Goal: Obtain resource: Download file/media

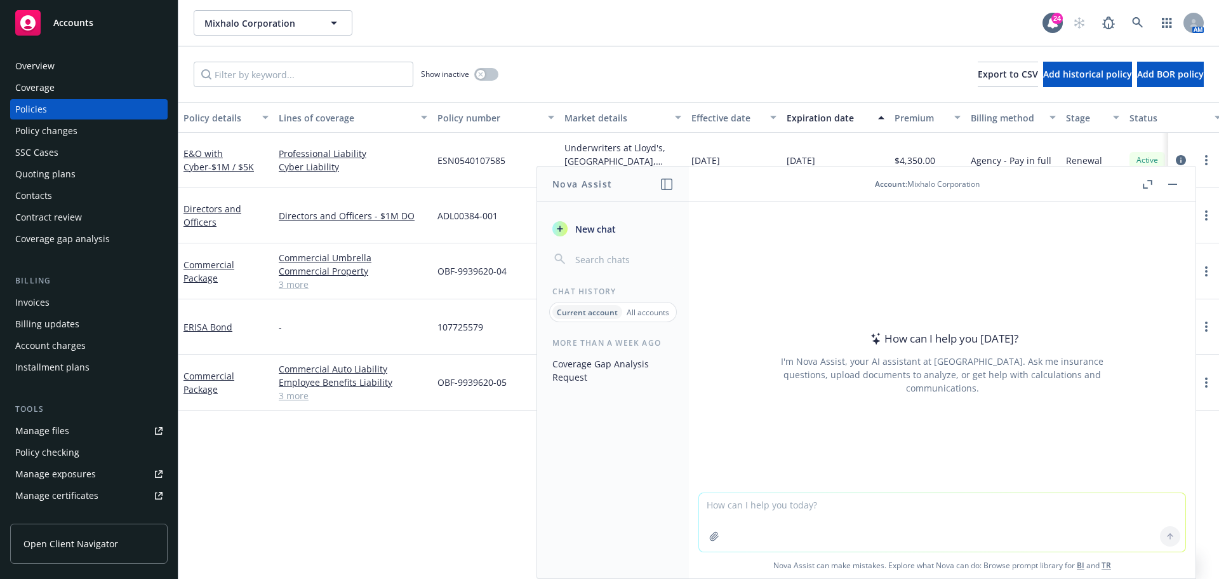
drag, startPoint x: 1192, startPoint y: 177, endPoint x: 1176, endPoint y: 187, distance: 18.5
click at [1190, 179] on header "Account : Mixhalo Corporation" at bounding box center [942, 184] width 507 height 36
click at [1176, 187] on button "button" at bounding box center [1172, 184] width 15 height 15
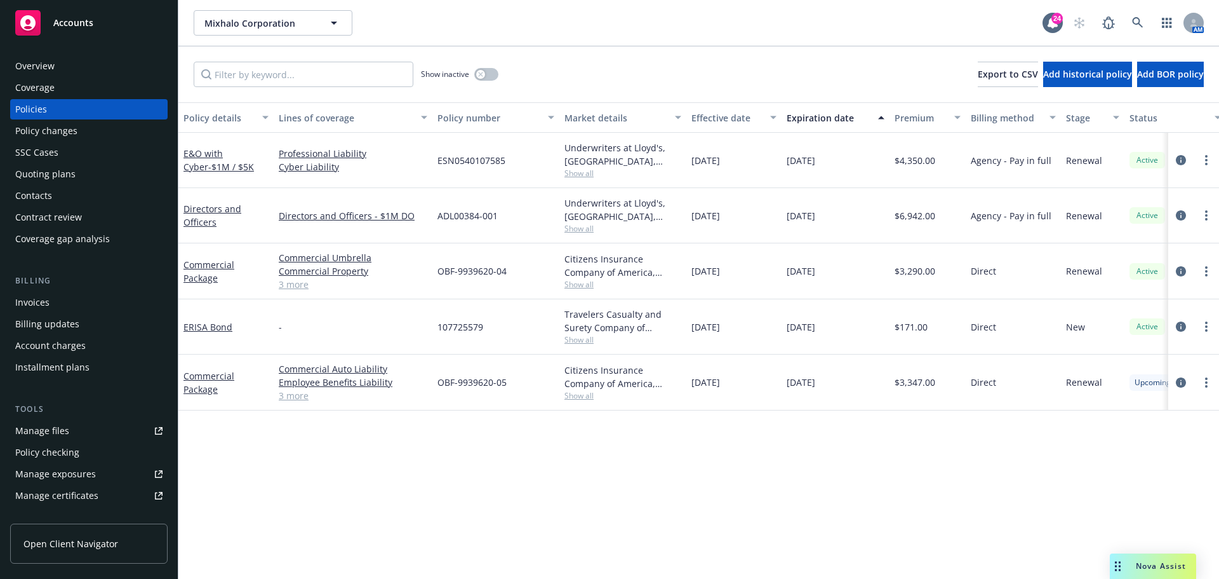
click at [79, 426] on link "Manage files" at bounding box center [88, 430] width 157 height 20
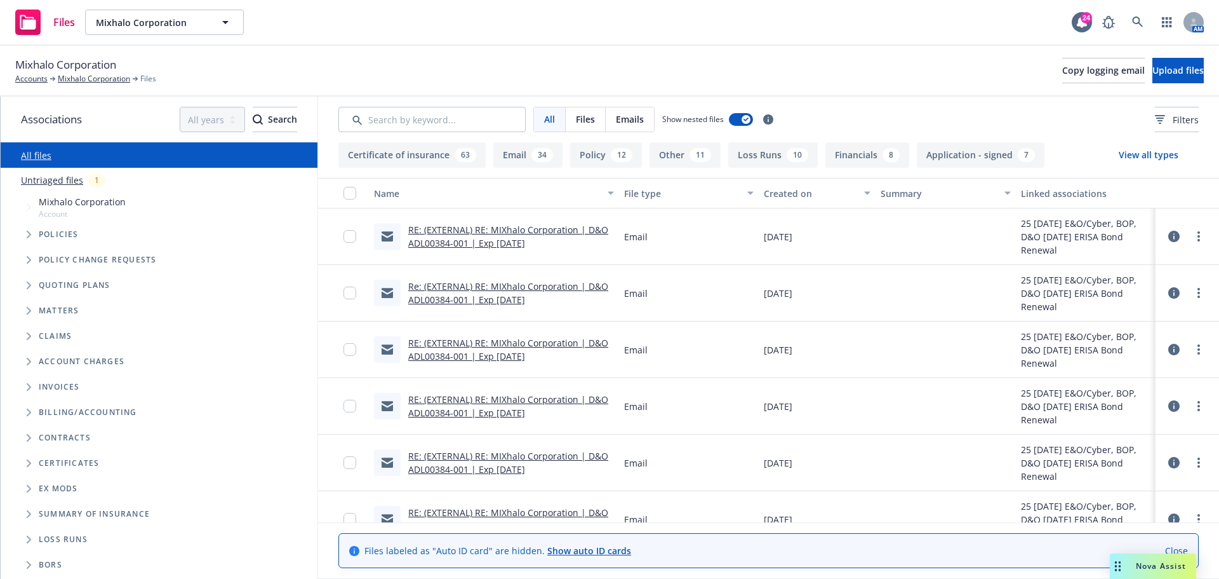
click at [22, 281] on span "Tree Example" at bounding box center [28, 285] width 20 height 20
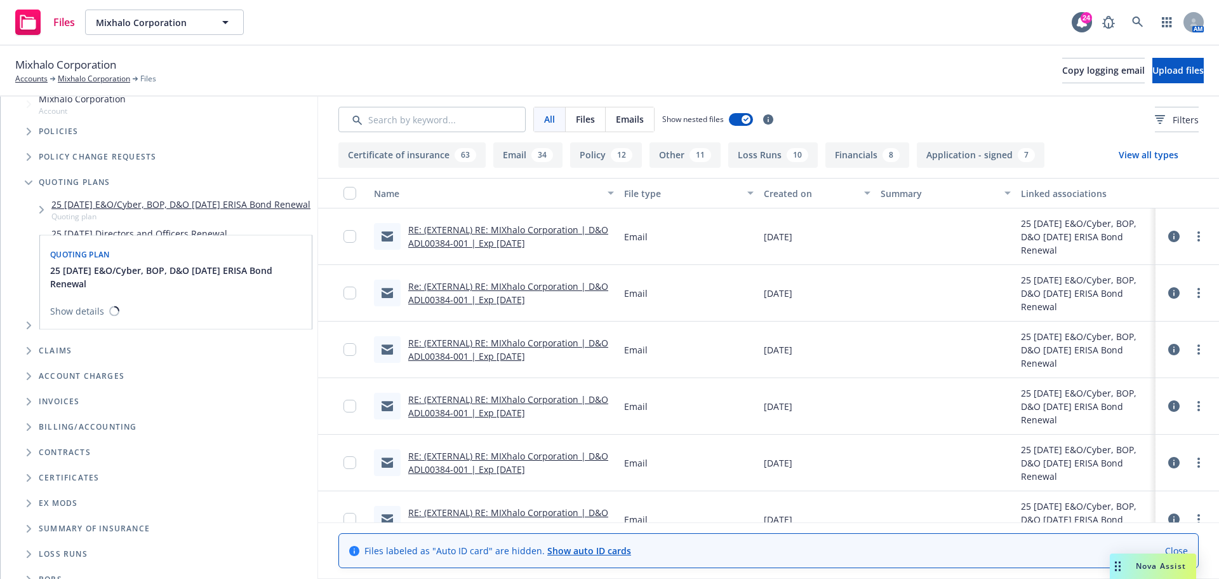
scroll to position [127, 0]
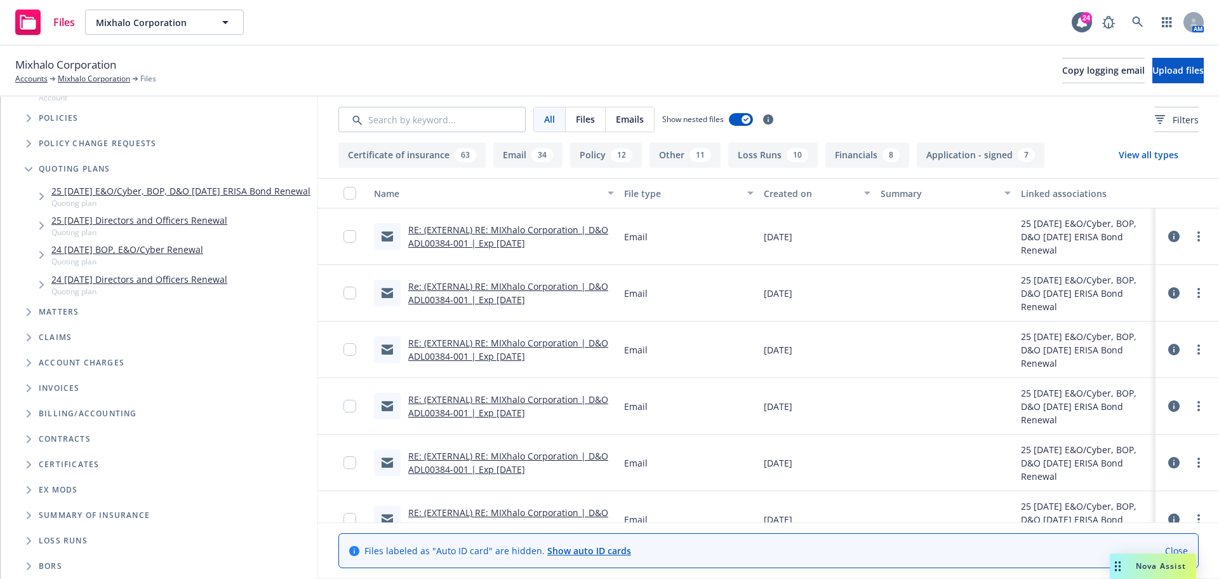
click at [166, 250] on link "24 [DATE] BOP, E&O/Cyber Renewal" at bounding box center [127, 249] width 152 height 13
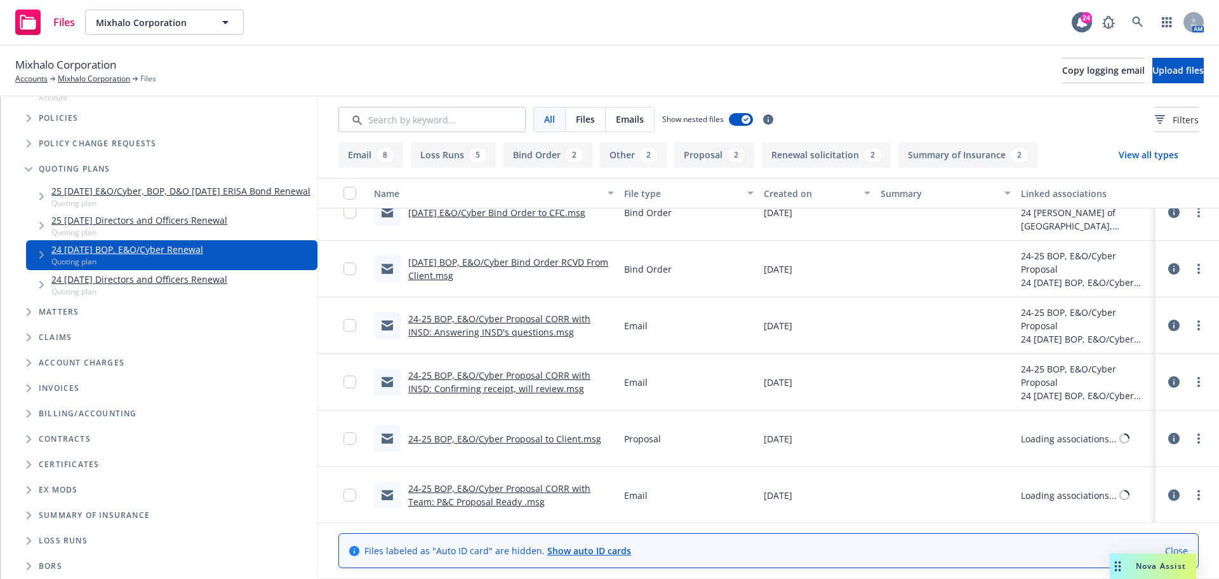
scroll to position [254, 0]
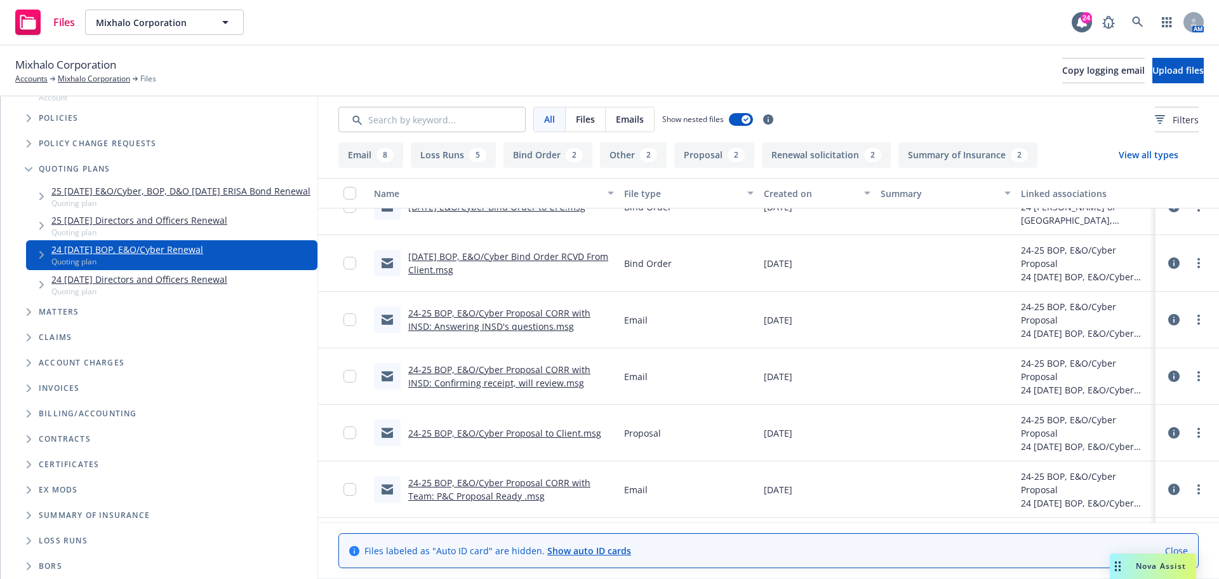
click at [490, 253] on link "[DATE] BOP, E&O/Cyber Bind Order RCVD From Client.msg" at bounding box center [508, 262] width 200 height 25
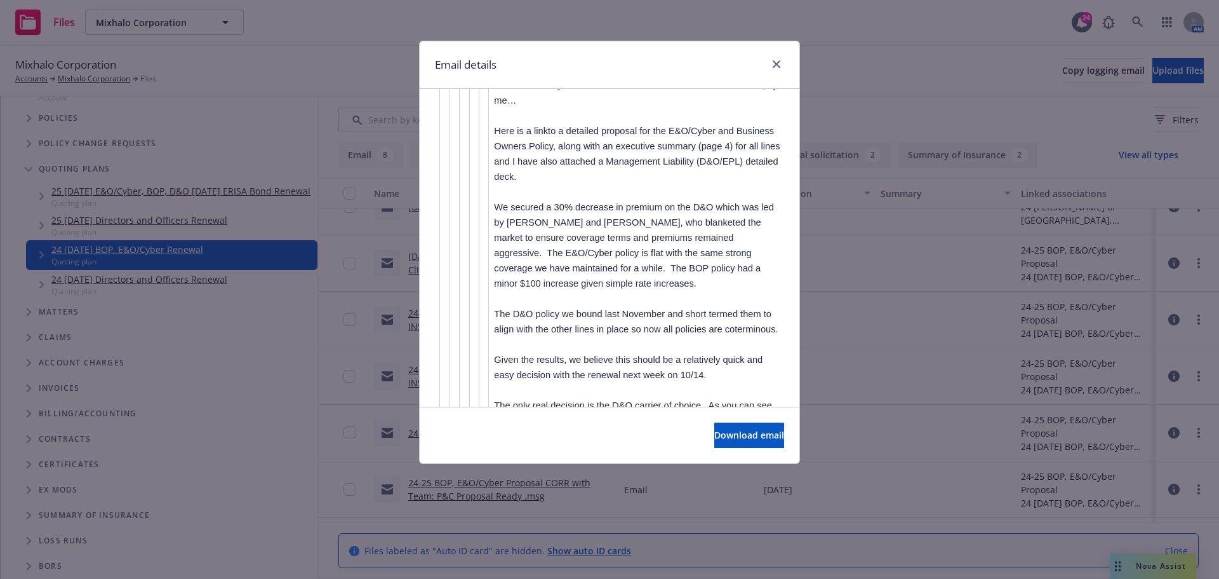
scroll to position [4509, 0]
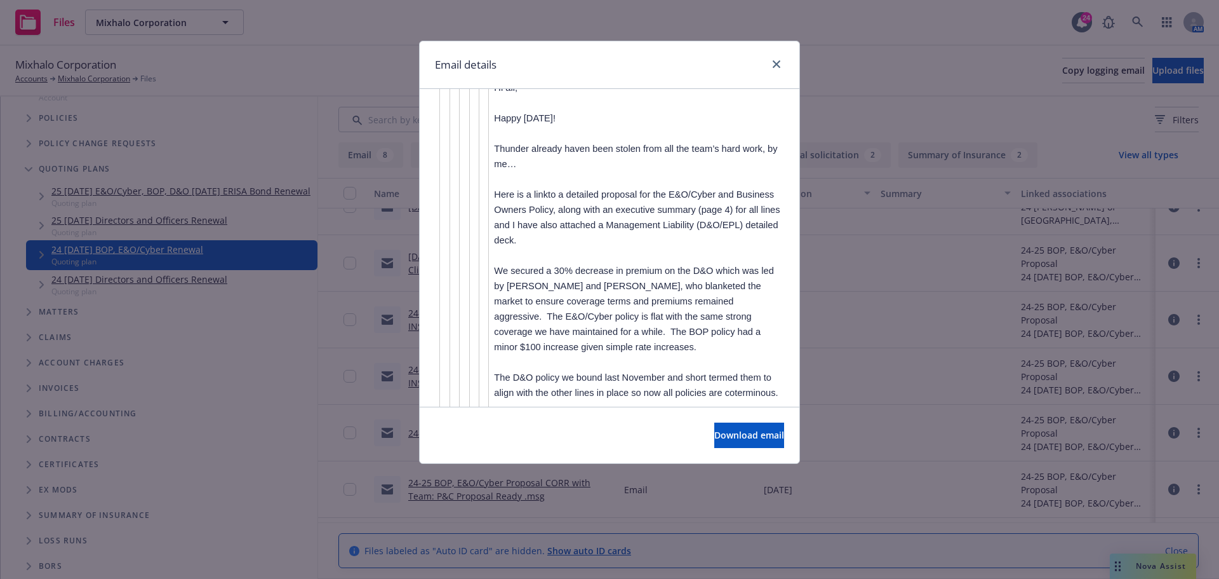
drag, startPoint x: 495, startPoint y: 171, endPoint x: 690, endPoint y: 231, distance: 203.3
copy div "Please let us know if you have any questions or would like to review. To move f…"
